Goal: Check status: Check status

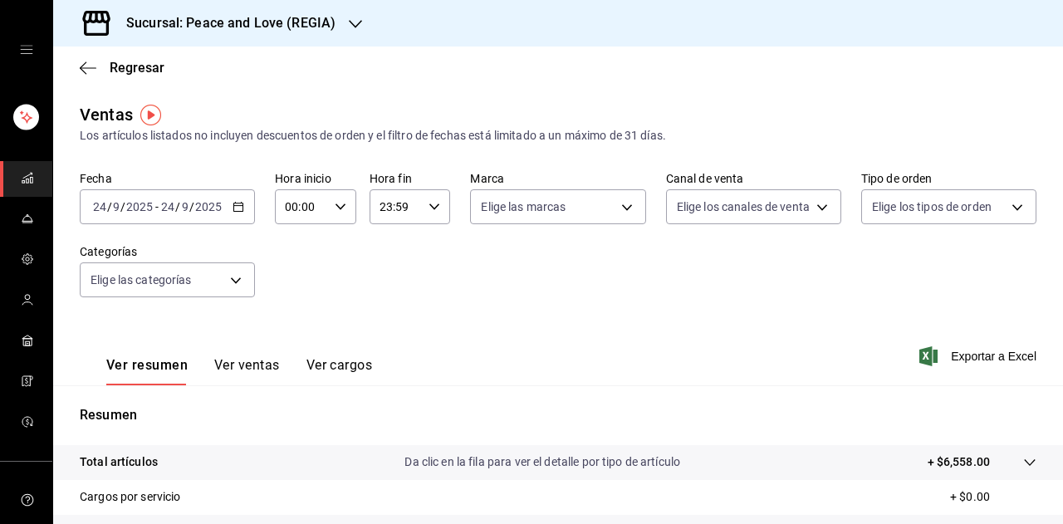
click at [350, 27] on icon "button" at bounding box center [355, 23] width 13 height 13
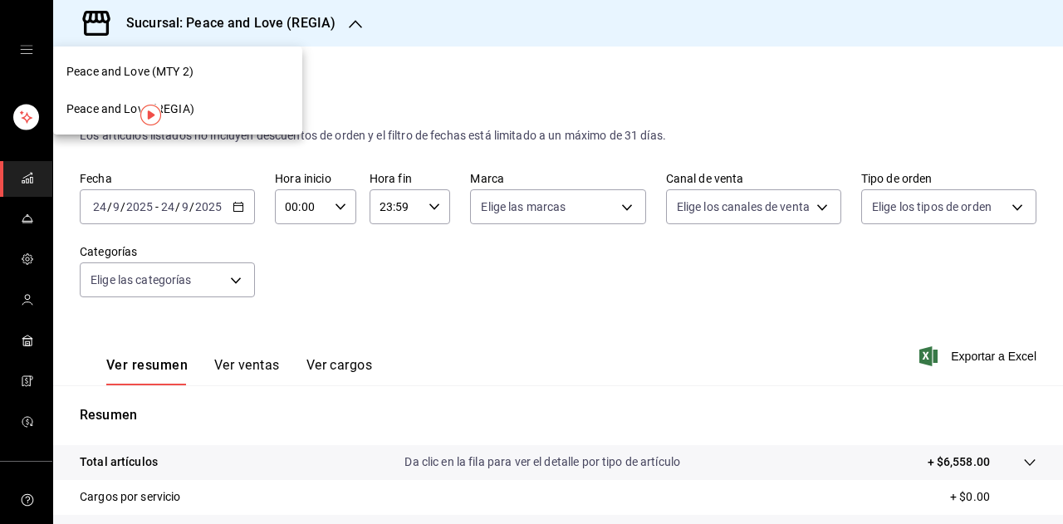
click at [243, 71] on div "Peace and Love (MTY 2)" at bounding box center [177, 71] width 223 height 17
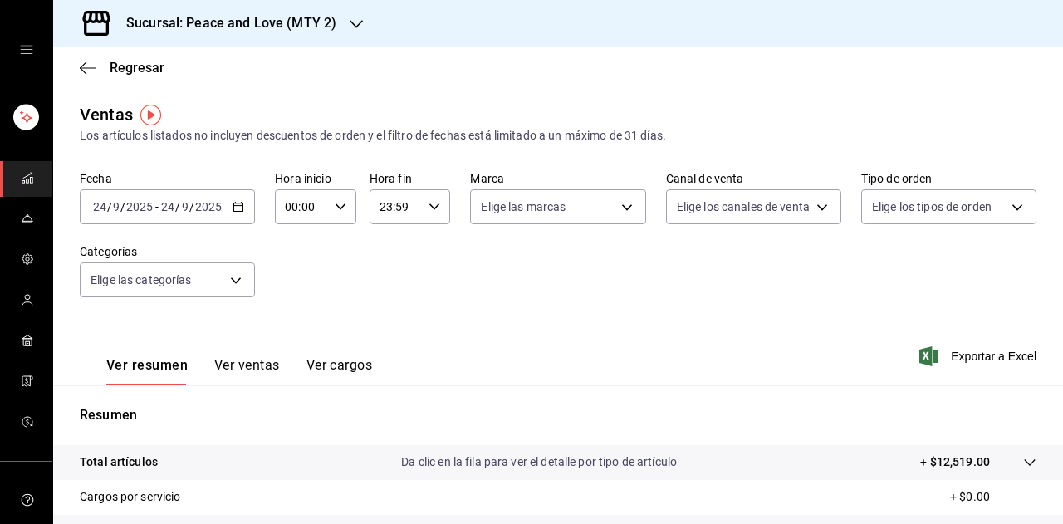
click at [352, 24] on icon "button" at bounding box center [356, 23] width 13 height 13
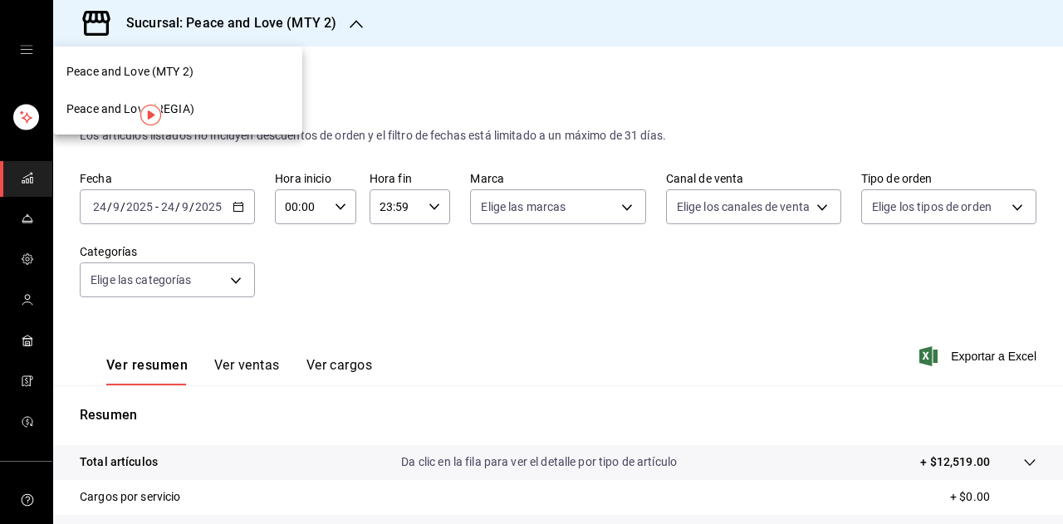
click at [224, 108] on div "Peace and Love (REGIA)" at bounding box center [177, 108] width 223 height 17
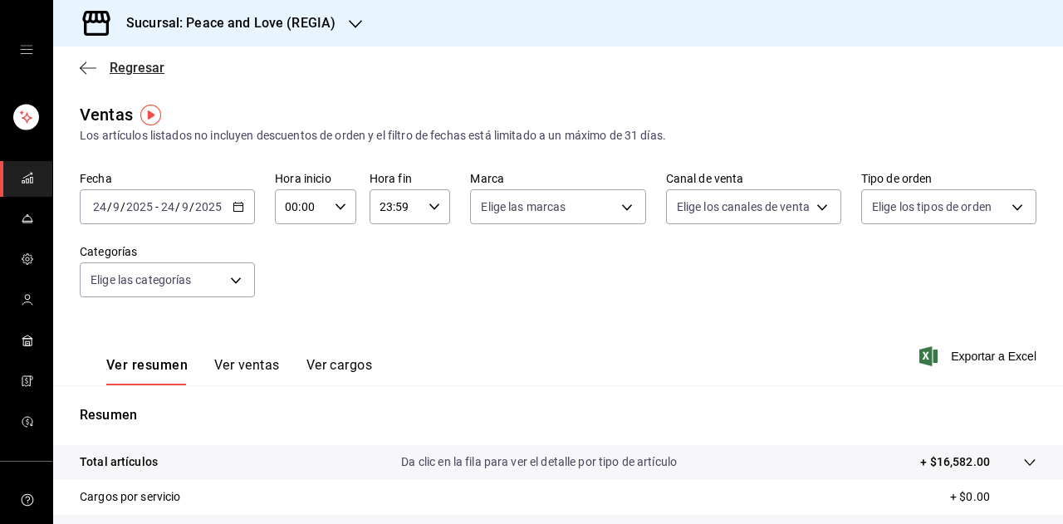
click at [116, 67] on span "Regresar" at bounding box center [137, 68] width 55 height 16
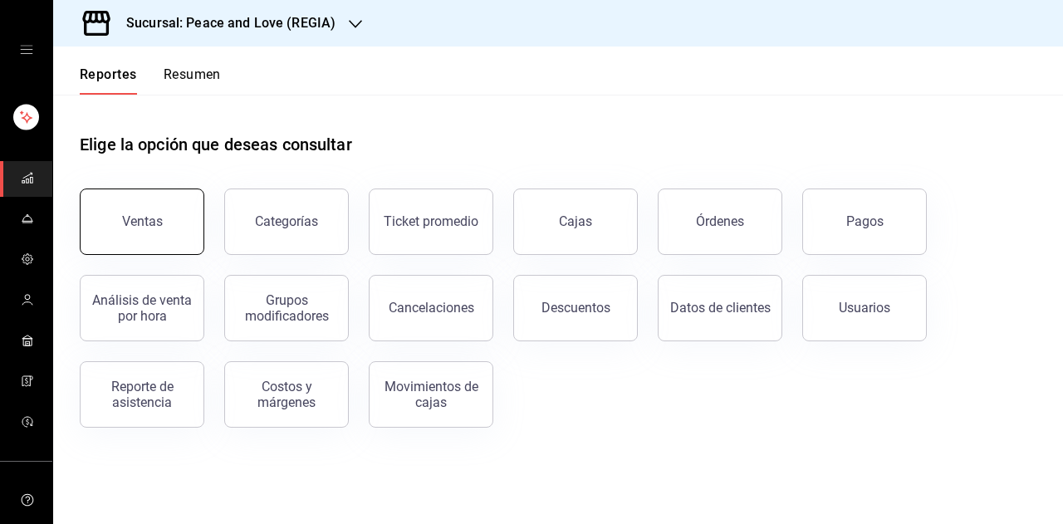
click at [159, 231] on button "Ventas" at bounding box center [142, 222] width 125 height 66
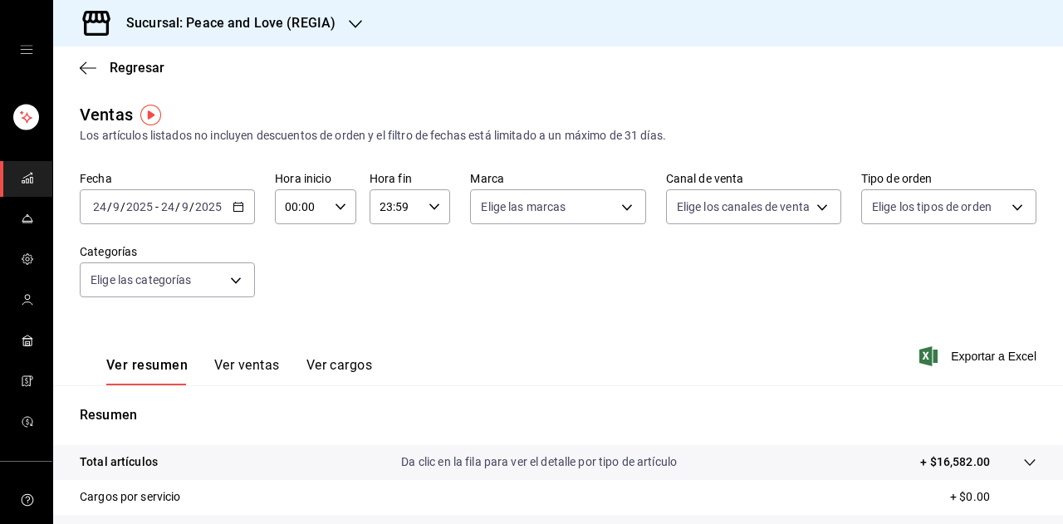
click at [160, 213] on input "24" at bounding box center [167, 206] width 15 height 13
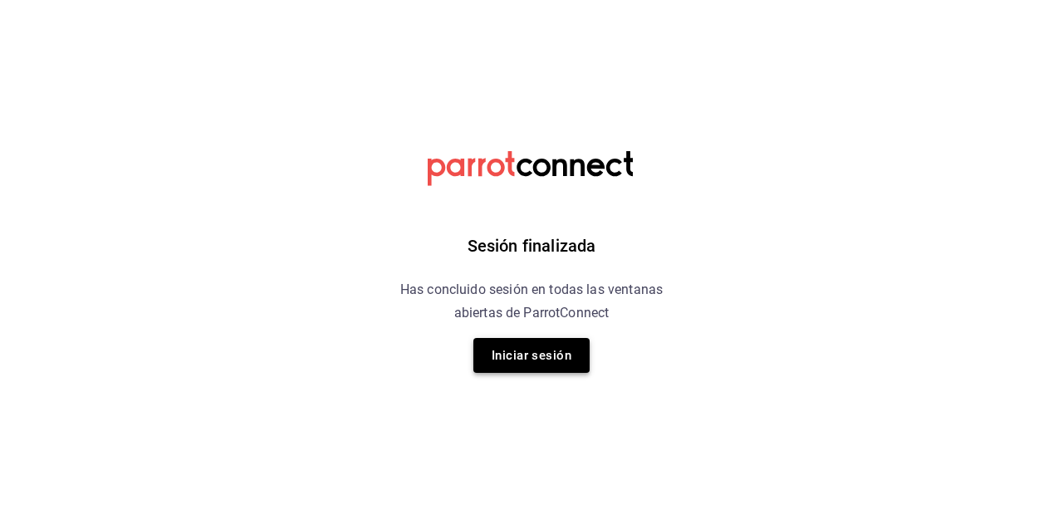
click at [557, 353] on button "Iniciar sesión" at bounding box center [531, 355] width 116 height 35
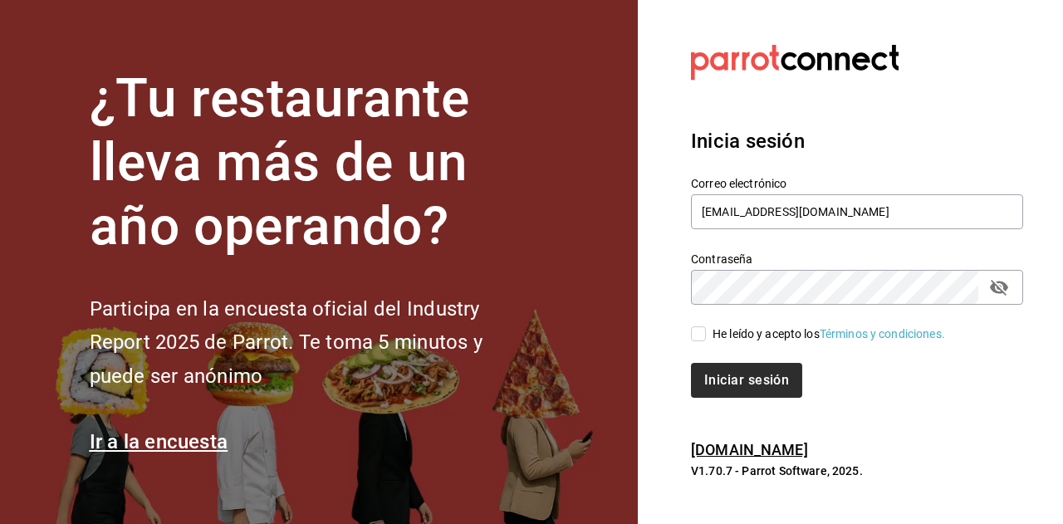
drag, startPoint x: 699, startPoint y: 335, endPoint x: 719, endPoint y: 368, distance: 38.7
click at [700, 336] on input "He leído y acepto los Términos y condiciones." at bounding box center [698, 333] width 15 height 15
checkbox input "true"
click at [728, 378] on button "Iniciar sesión" at bounding box center [747, 380] width 113 height 35
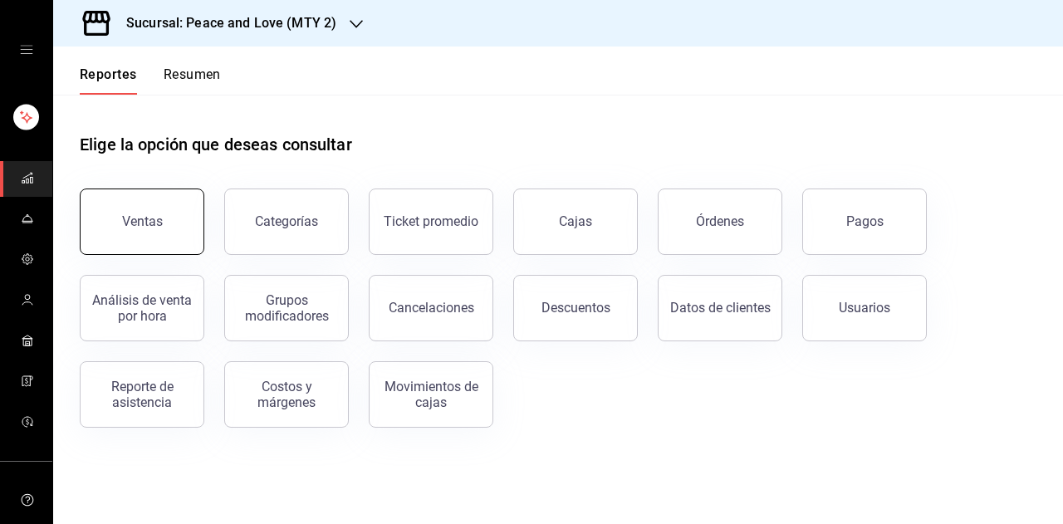
click at [118, 233] on button "Ventas" at bounding box center [142, 222] width 125 height 66
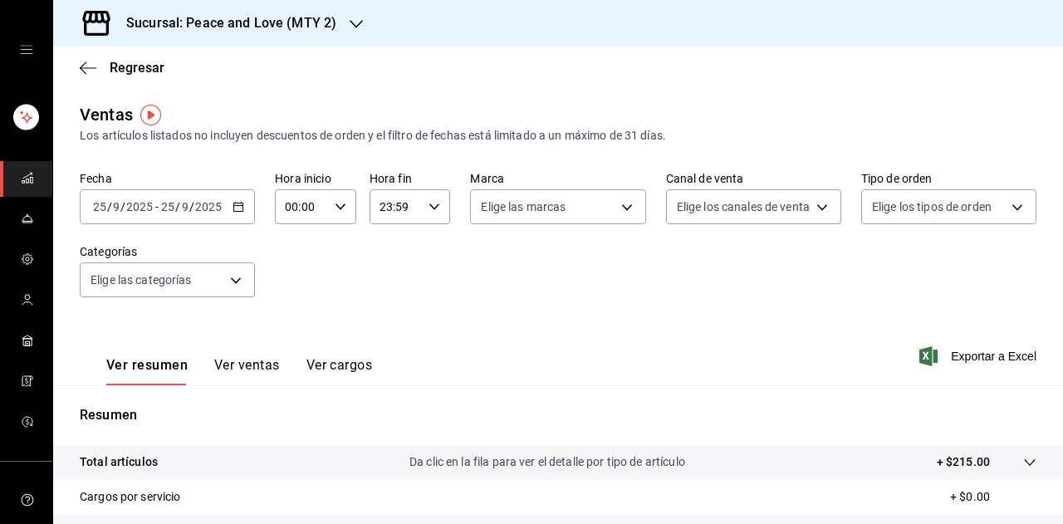
click at [321, 39] on div "Sucursal: Peace and Love (MTY 2)" at bounding box center [217, 23] width 303 height 47
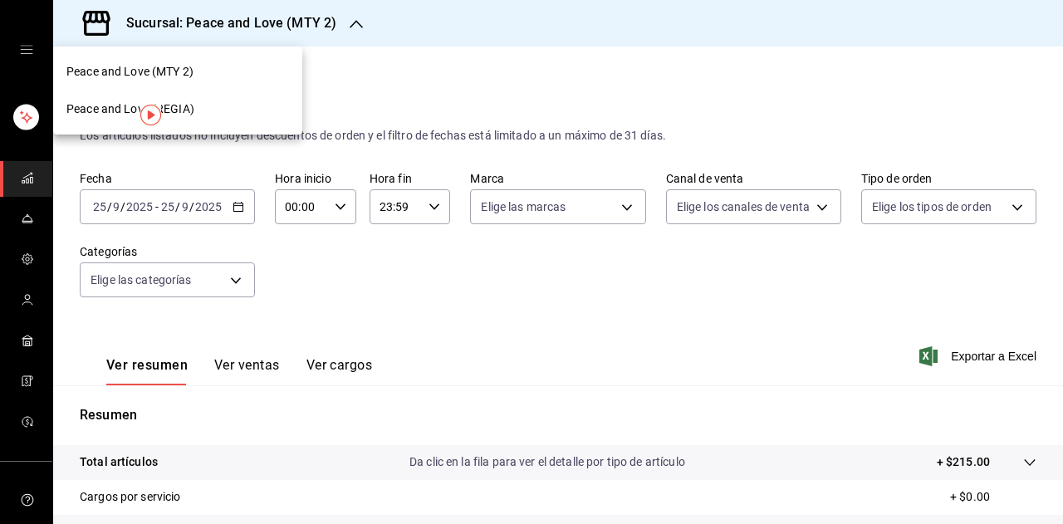
click at [238, 127] on div "Peace and Love (REGIA)" at bounding box center [177, 109] width 249 height 37
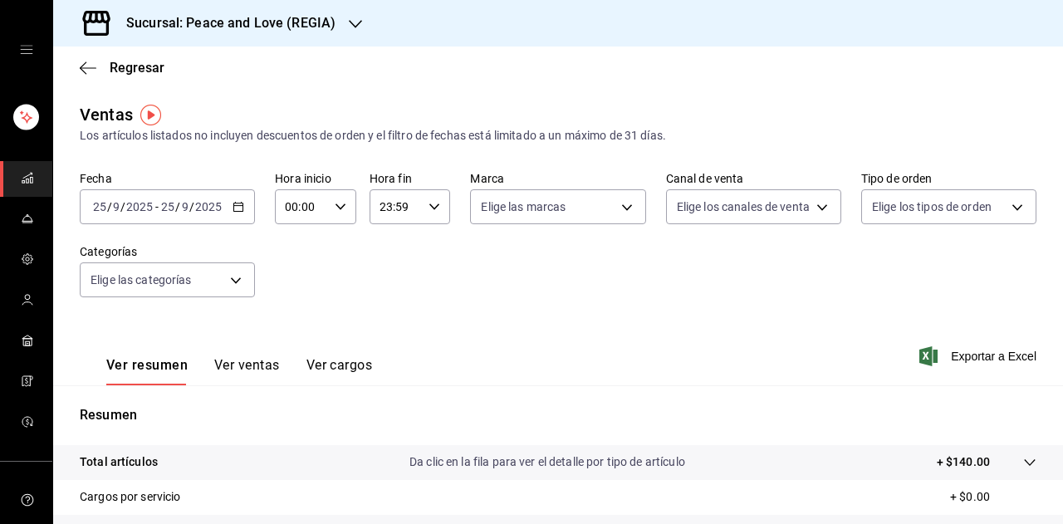
click at [296, 23] on h3 "Sucursal: Peace and Love (REGIA)" at bounding box center [224, 23] width 223 height 20
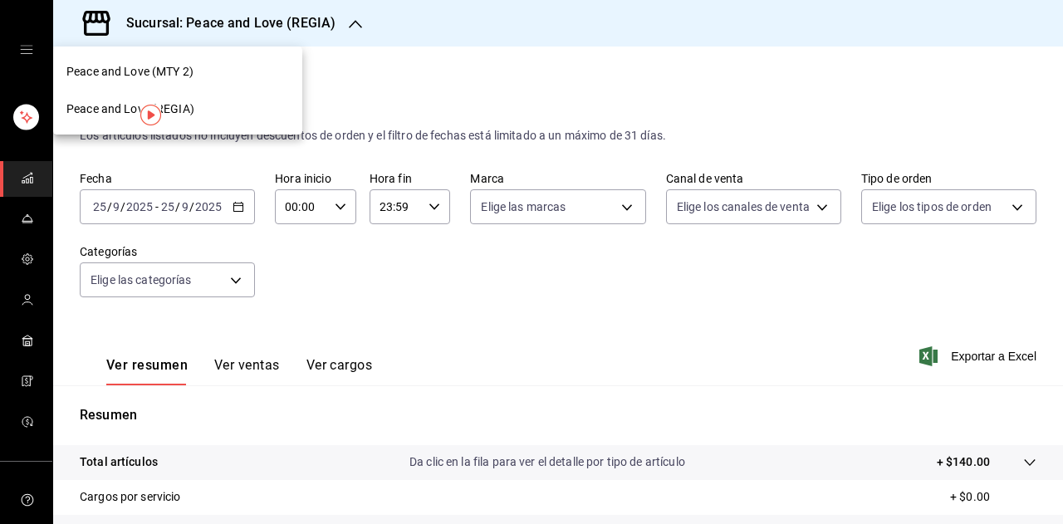
click at [251, 81] on div "Peace and Love (MTY 2)" at bounding box center [177, 71] width 249 height 37
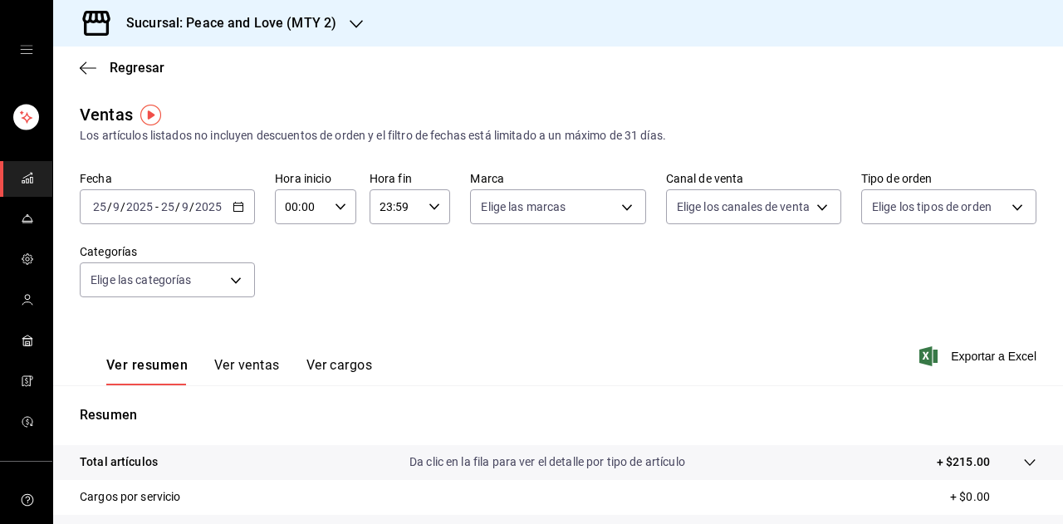
click at [248, 81] on div "Regresar" at bounding box center [558, 68] width 1010 height 42
